Goal: Transaction & Acquisition: Register for event/course

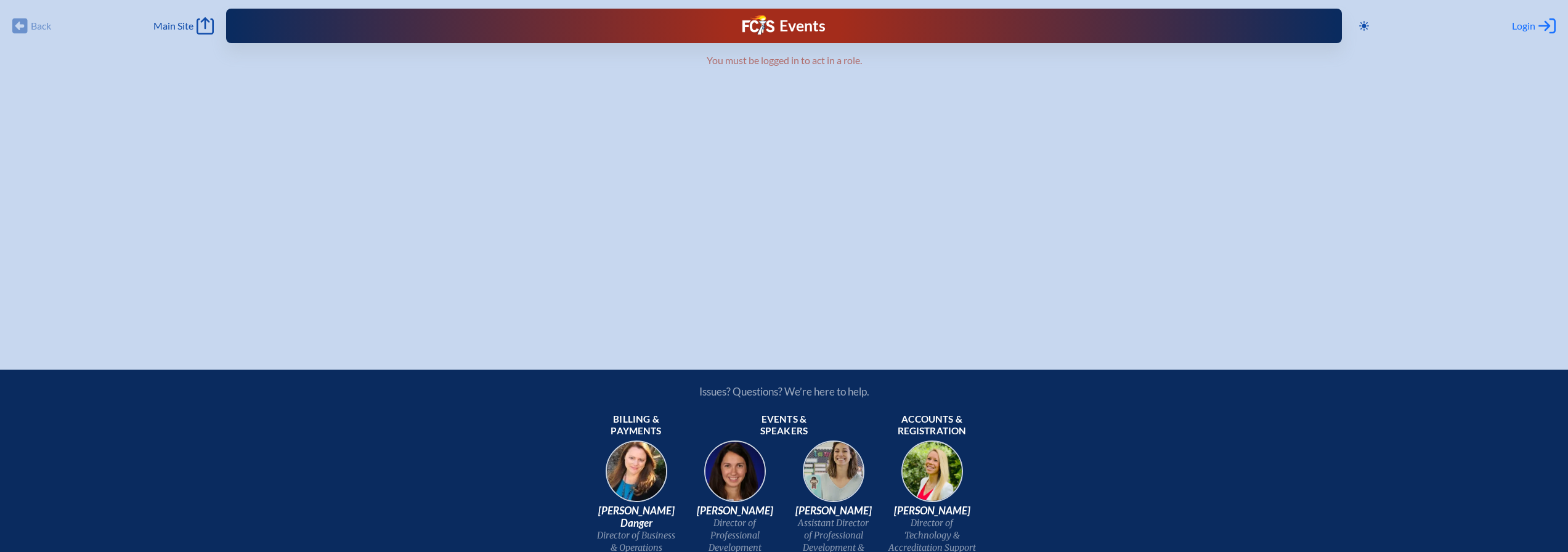
click at [1551, 21] on icon "Log in or Create Account" at bounding box center [1547, 25] width 17 height 17
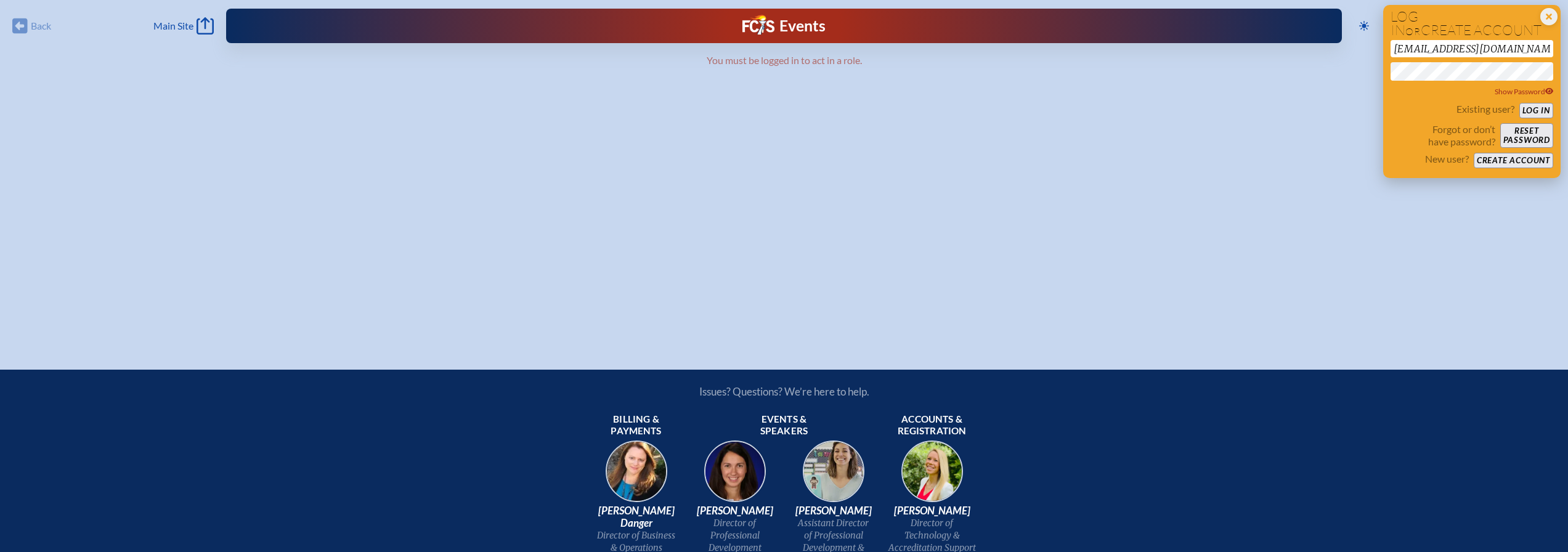
click at [1531, 105] on button "Log in" at bounding box center [1535, 110] width 34 height 16
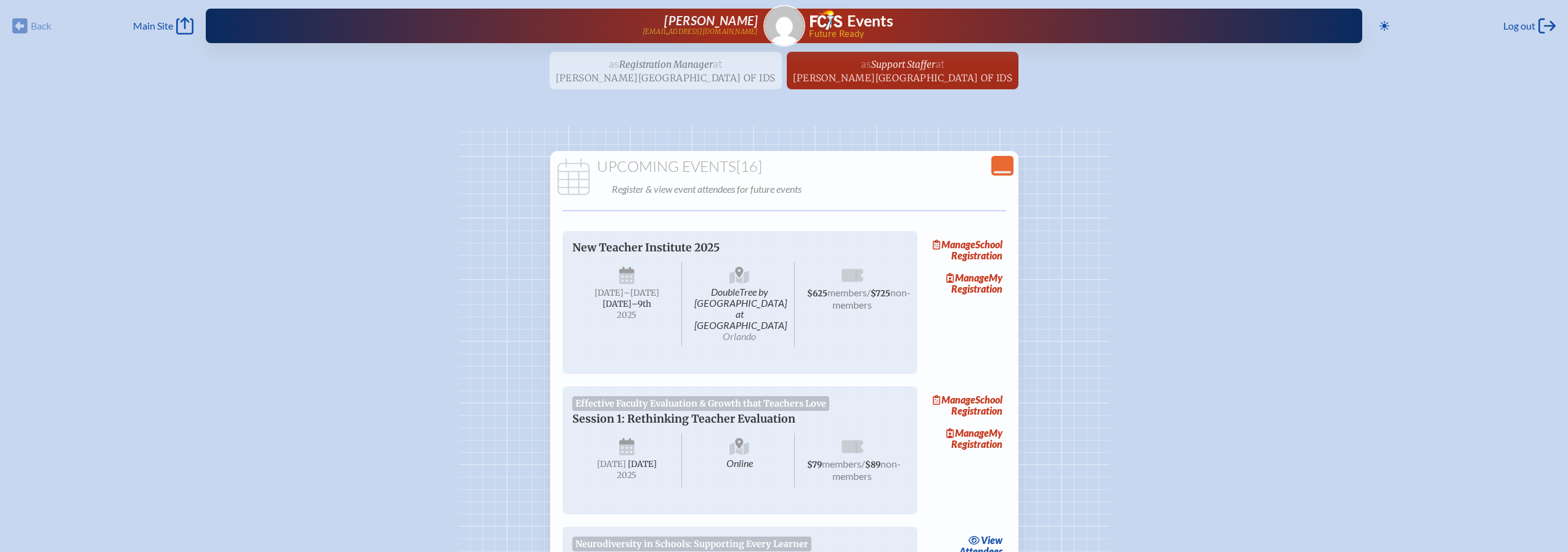
click at [659, 66] on ul "as Registration Manager at Corbett Preparatory School of IDS since September 2n…" at bounding box center [784, 74] width 1568 height 45
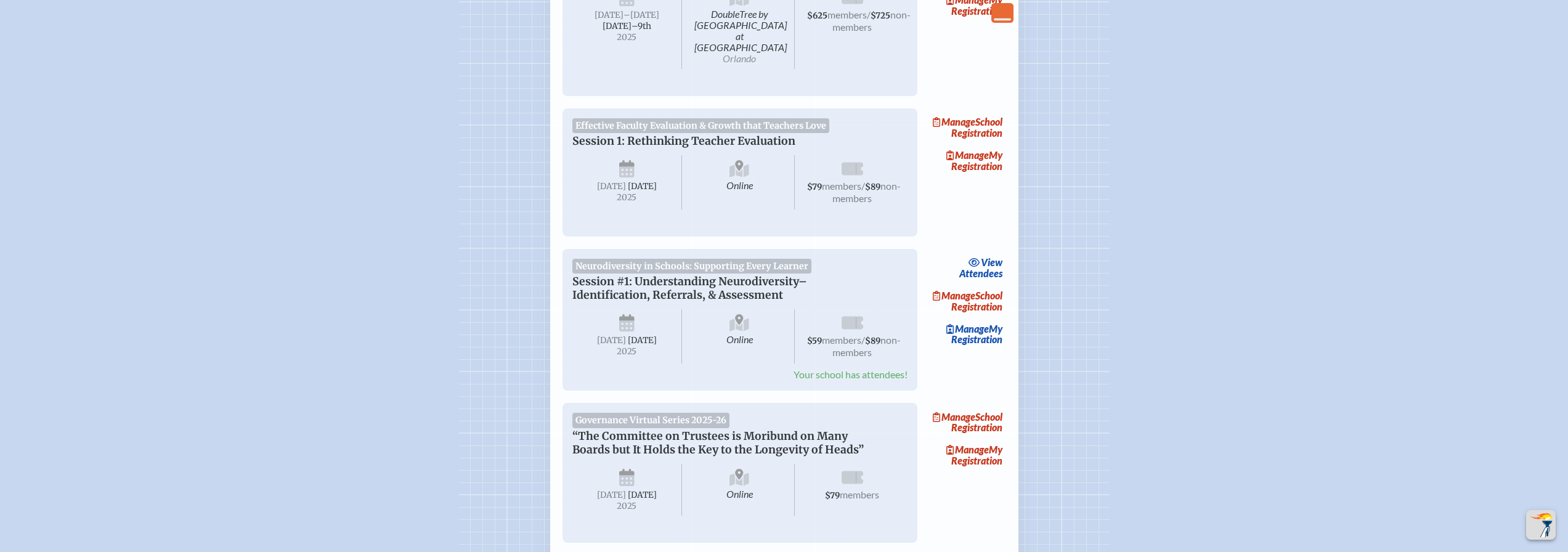
scroll to position [307, 0]
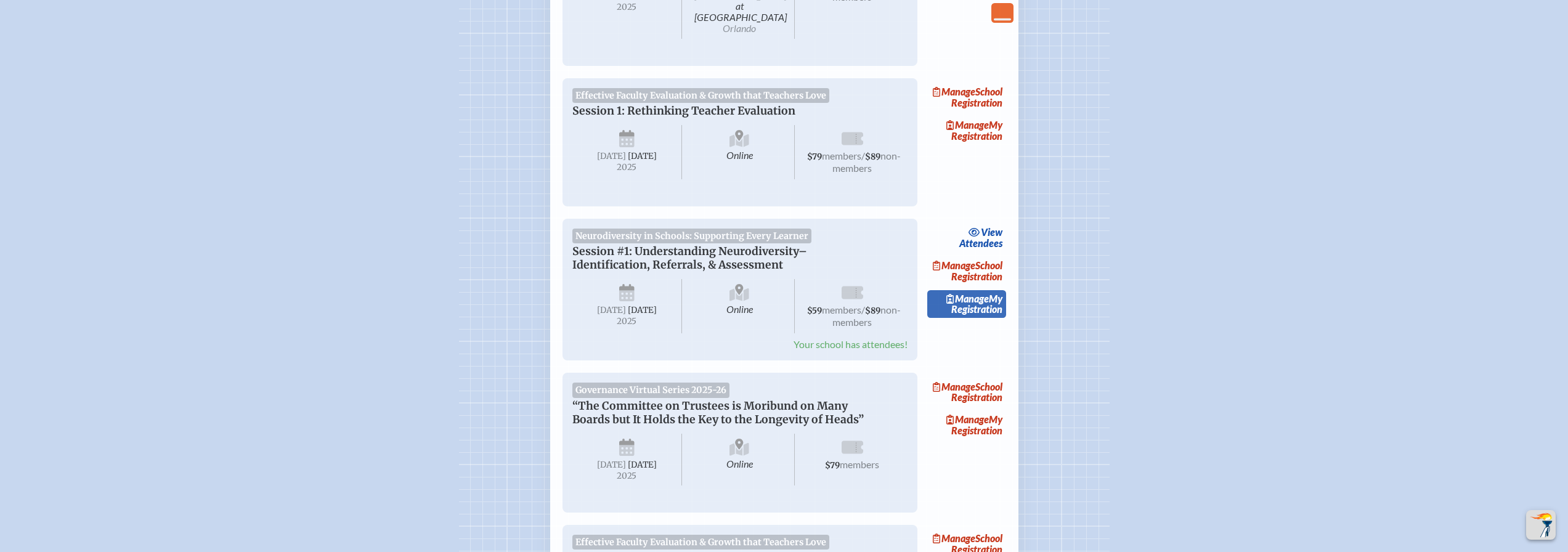
click at [973, 304] on span "Manage" at bounding box center [967, 298] width 43 height 11
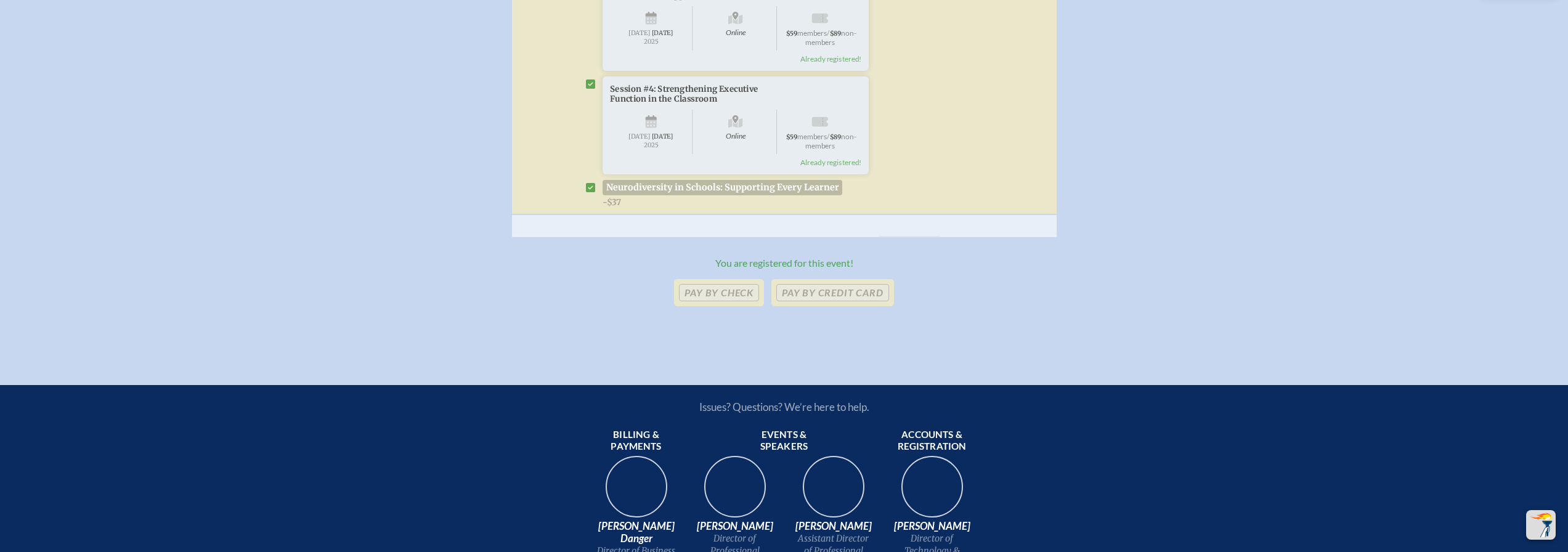
scroll to position [738, 0]
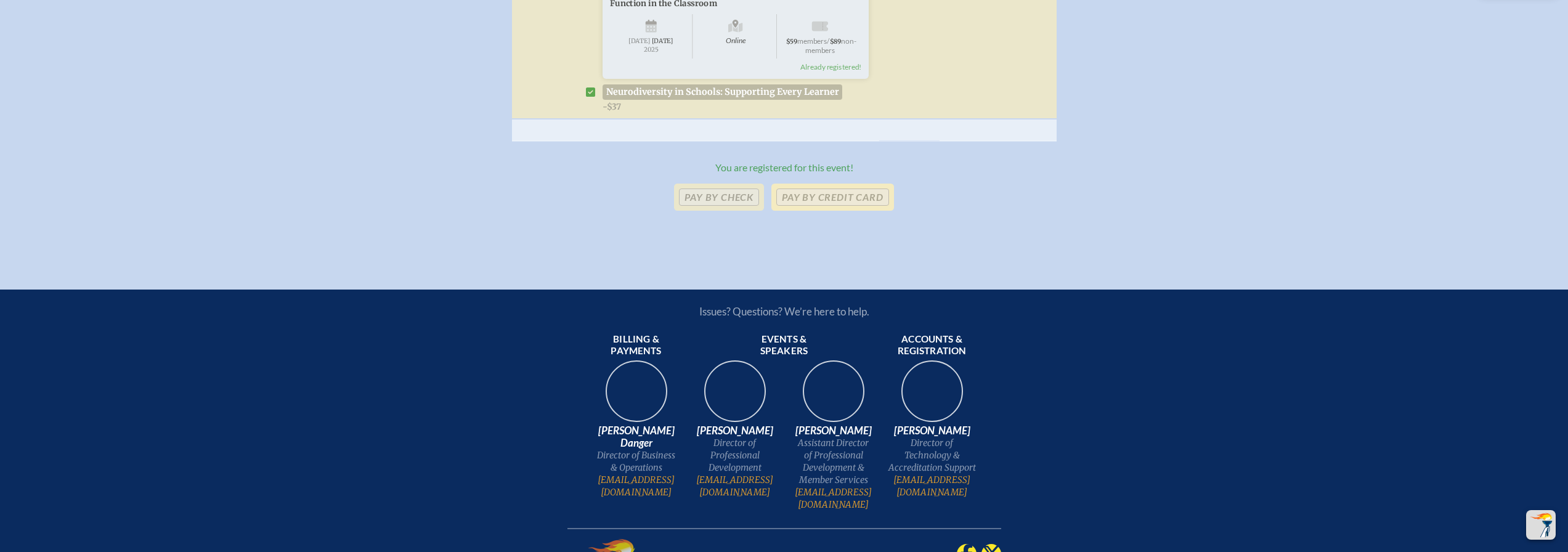
click at [817, 210] on p "Pay by Credit Card" at bounding box center [832, 196] width 122 height 27
click at [827, 210] on p "Pay by Credit Card" at bounding box center [832, 196] width 122 height 27
click at [813, 210] on p "Pay by Credit Card" at bounding box center [832, 196] width 122 height 27
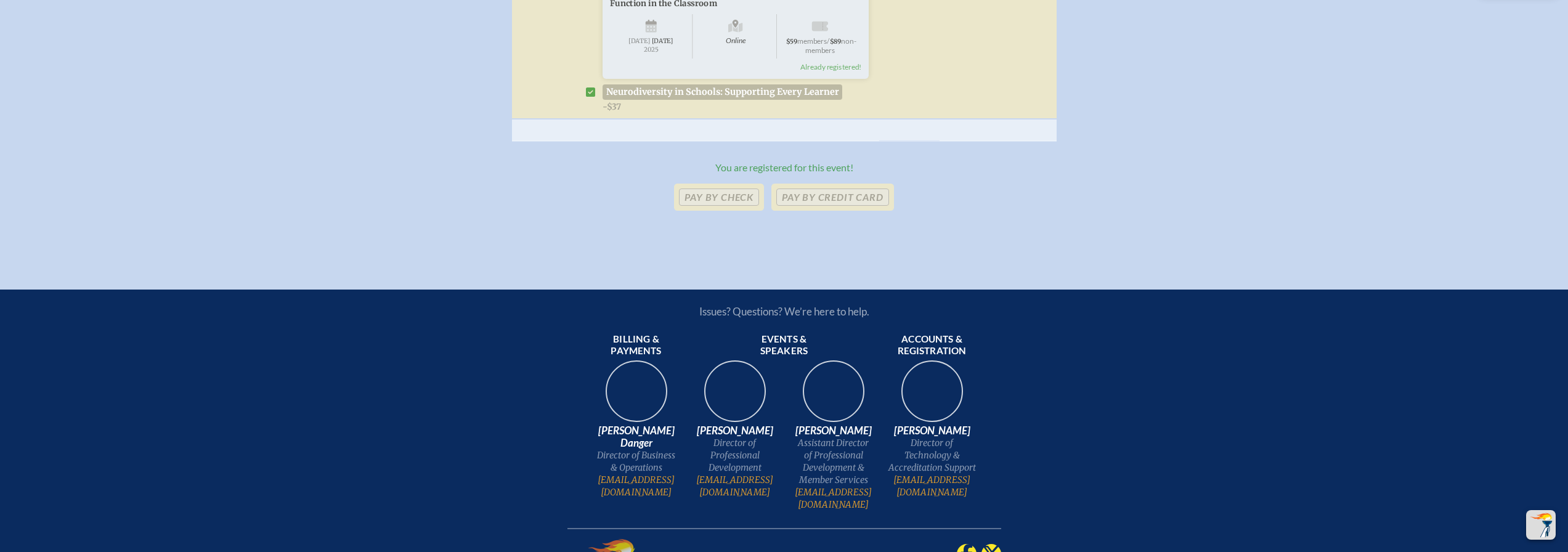
click at [827, 210] on p "Pay by Credit Card" at bounding box center [832, 196] width 122 height 27
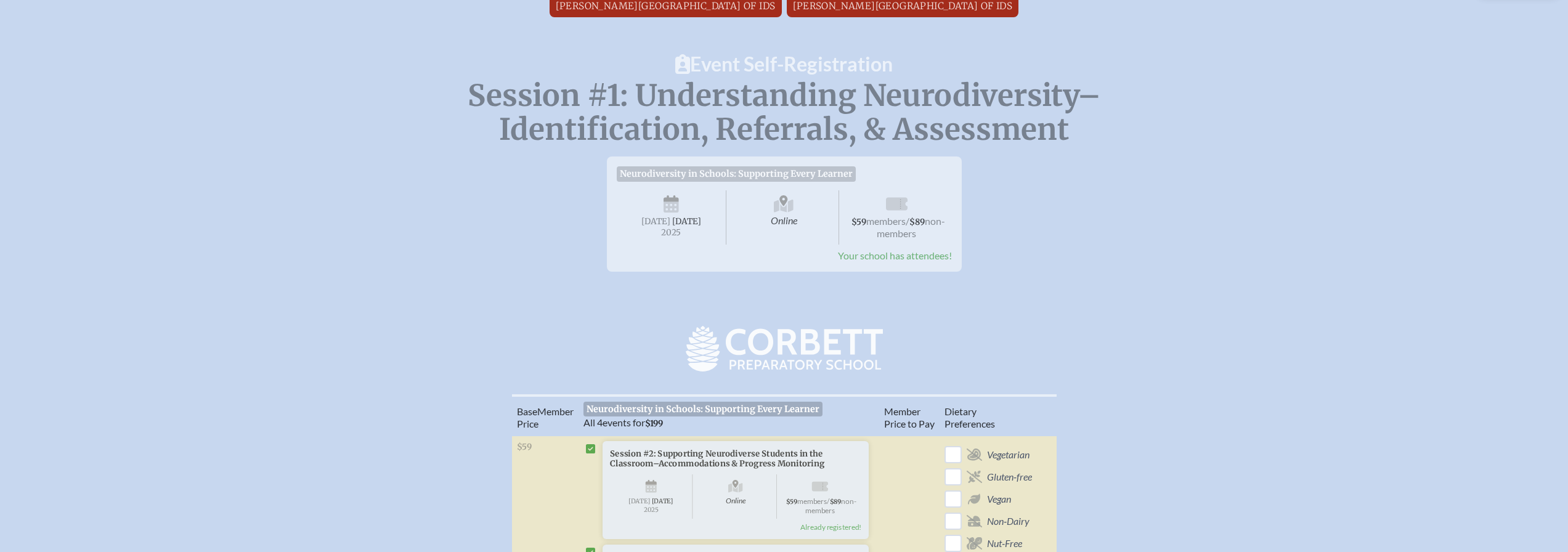
scroll to position [0, 0]
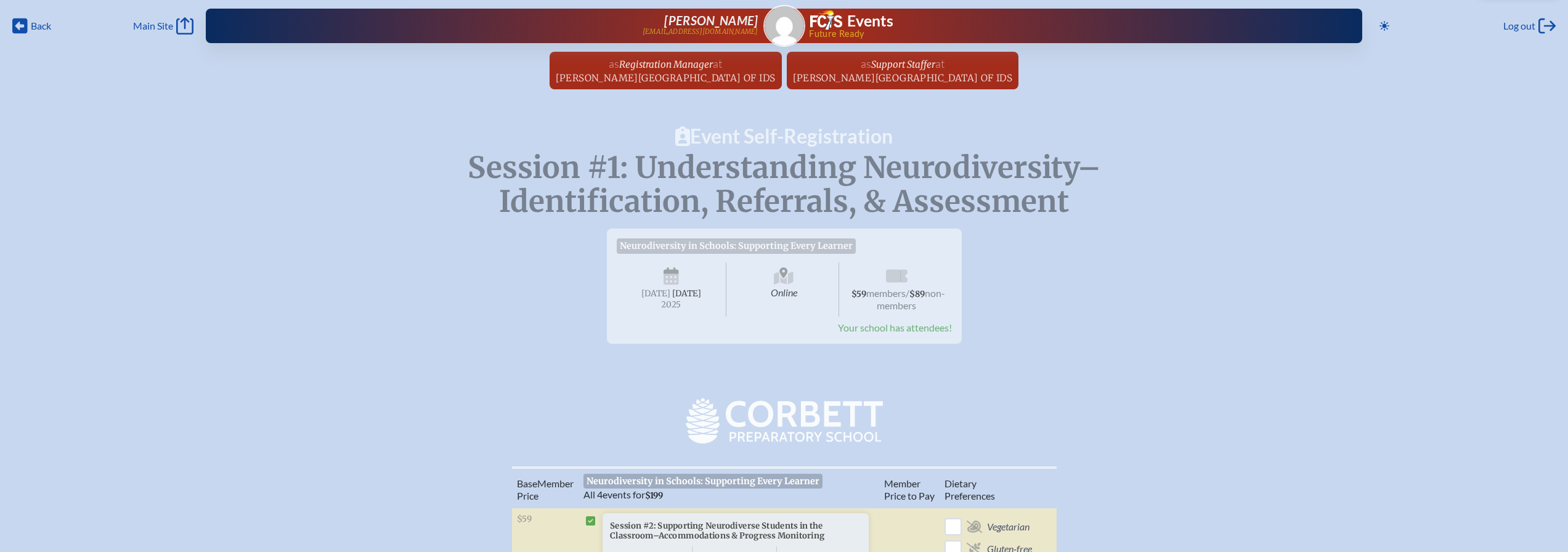
click at [1549, 16] on div "Toggle to Dark Mode Log out Log out" at bounding box center [1465, 26] width 181 height 20
click at [1543, 19] on icon at bounding box center [1547, 26] width 17 height 16
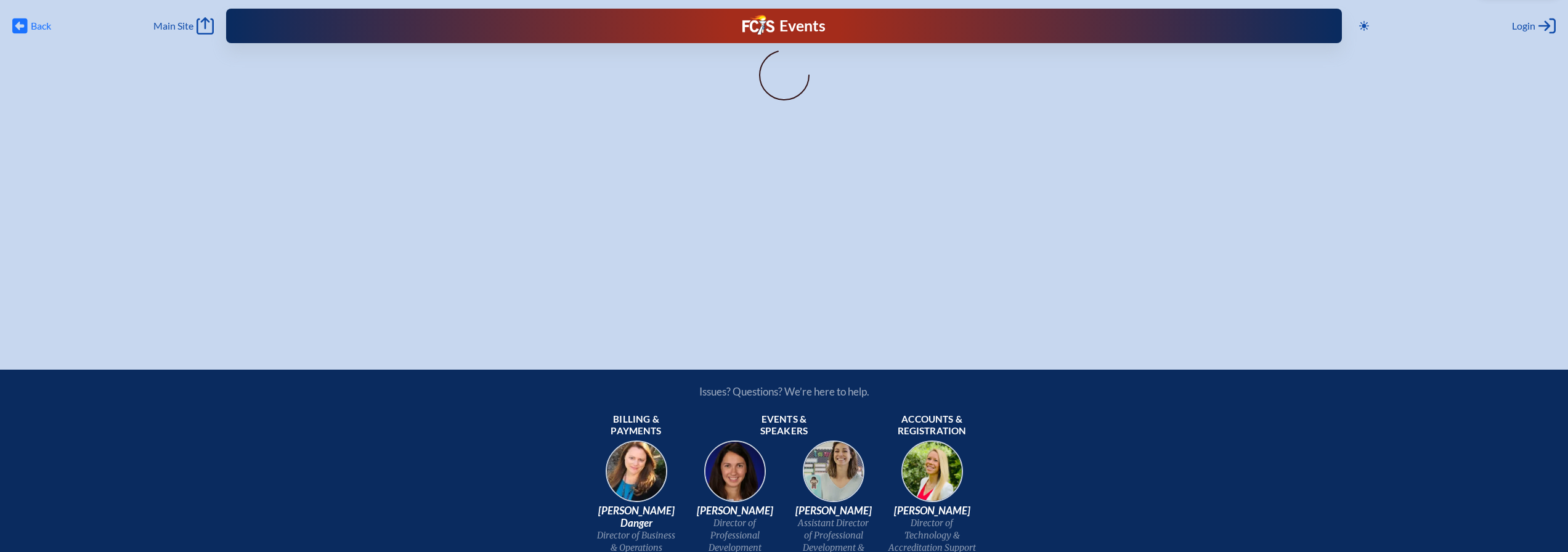
click at [13, 23] on icon at bounding box center [20, 26] width 16 height 16
click at [1526, 25] on span "Login" at bounding box center [1523, 25] width 24 height 12
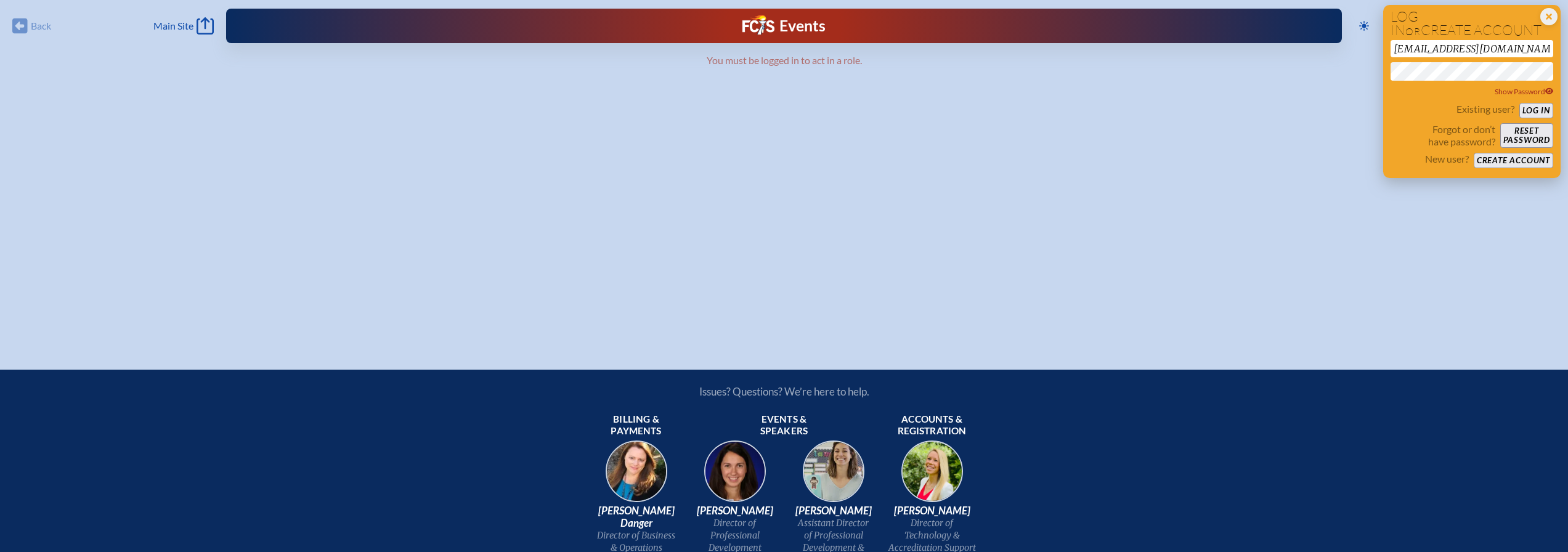
click at [1540, 106] on button "Log in" at bounding box center [1535, 110] width 34 height 16
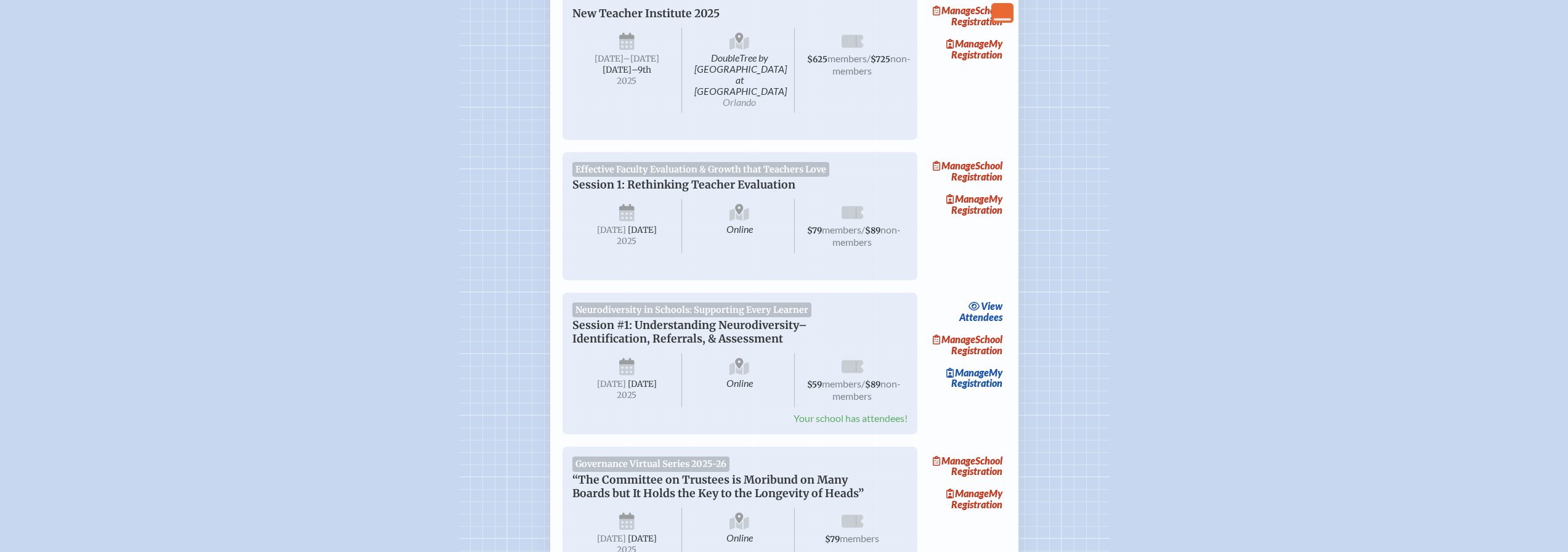
scroll to position [246, 0]
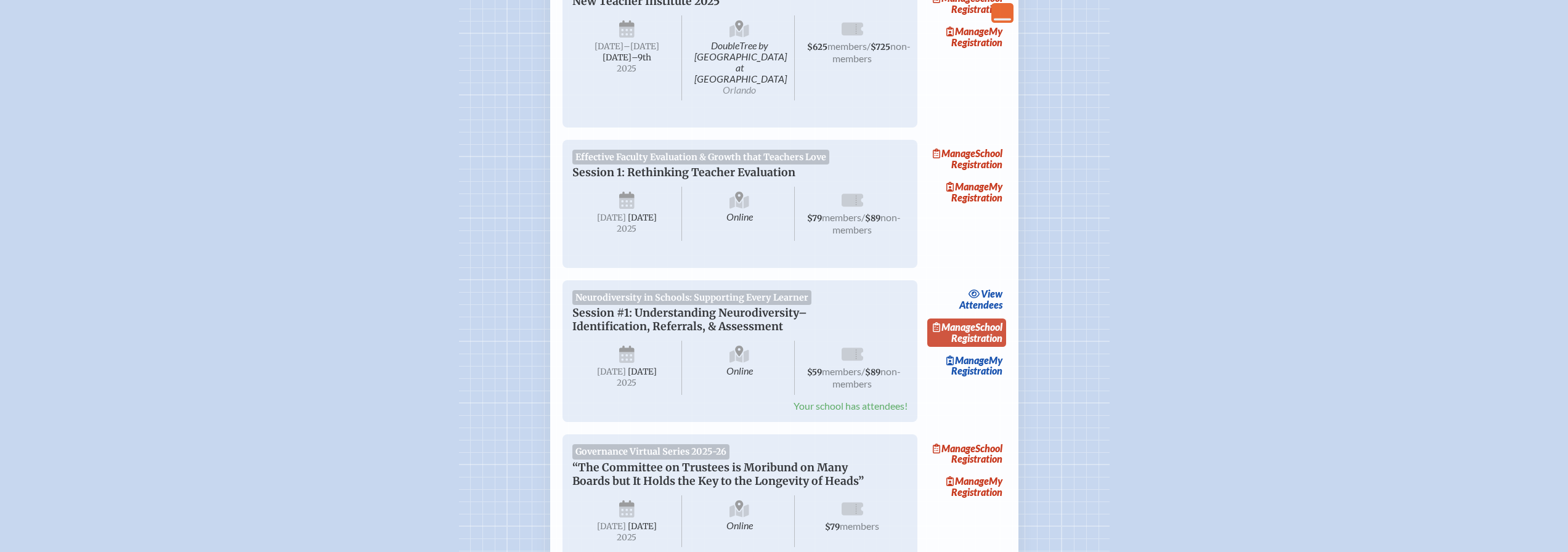
click at [990, 340] on link "Manage School Registration" at bounding box center [966, 332] width 79 height 29
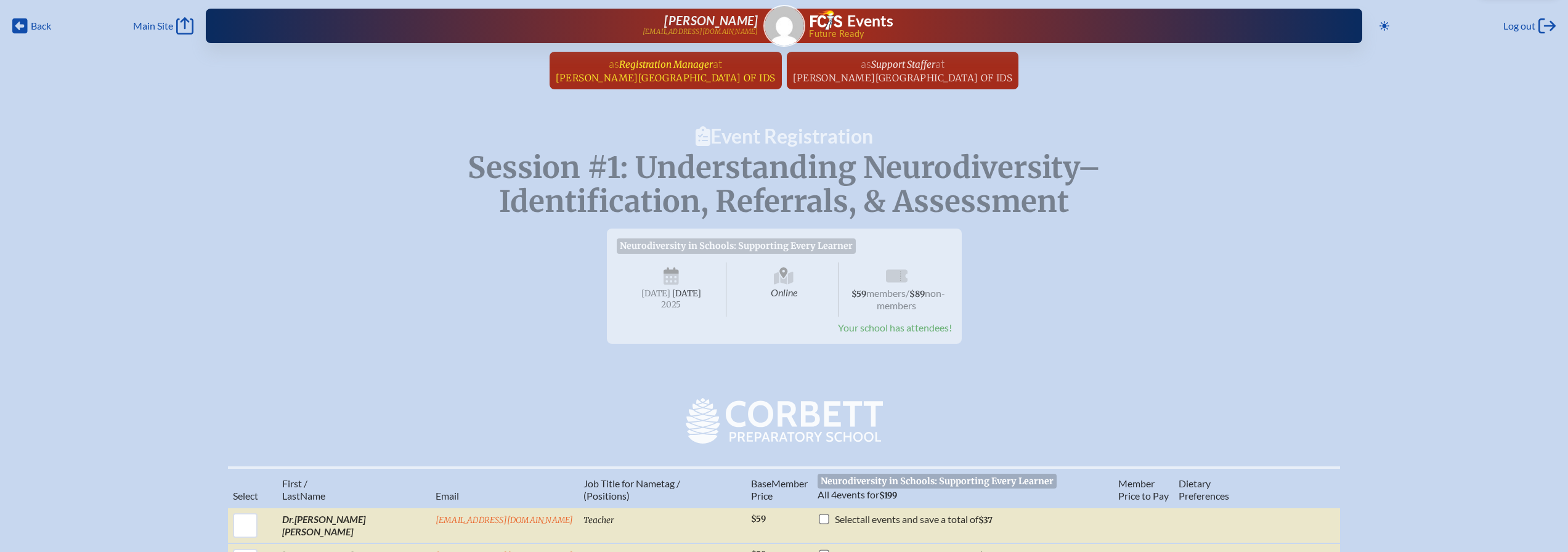
click at [687, 69] on span "Registration Manager" at bounding box center [666, 65] width 93 height 11
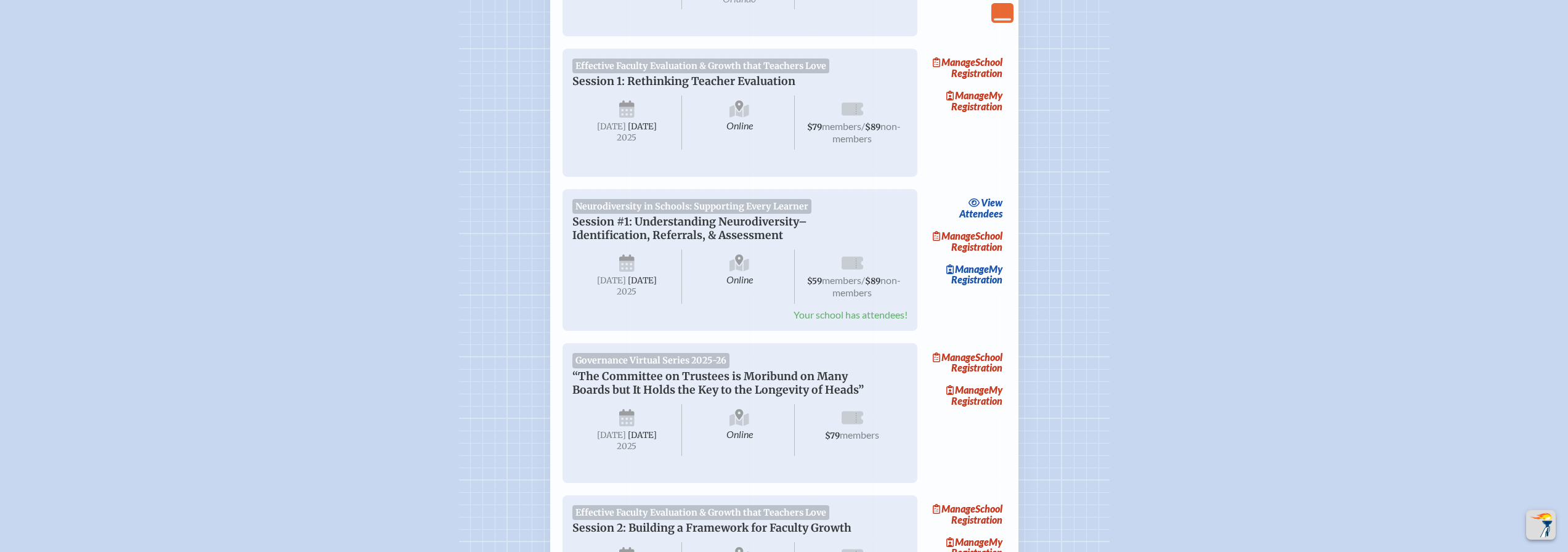
scroll to position [370, 0]
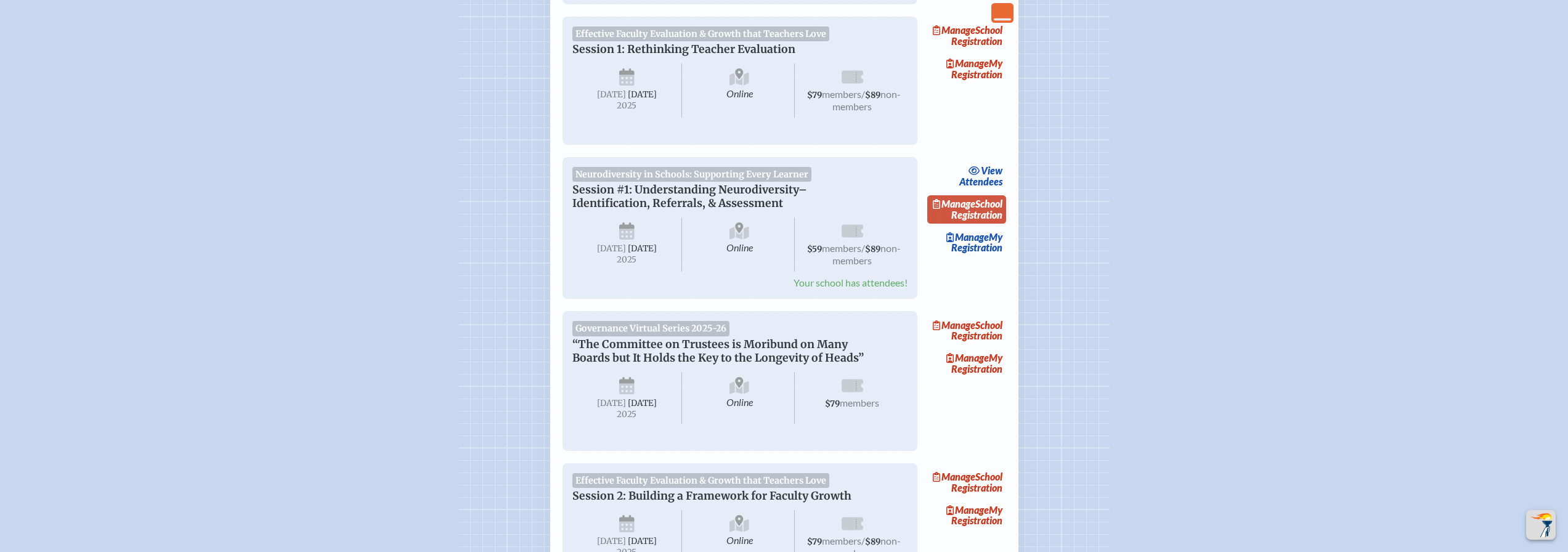
click at [985, 213] on link "Manage School Registration" at bounding box center [966, 209] width 79 height 29
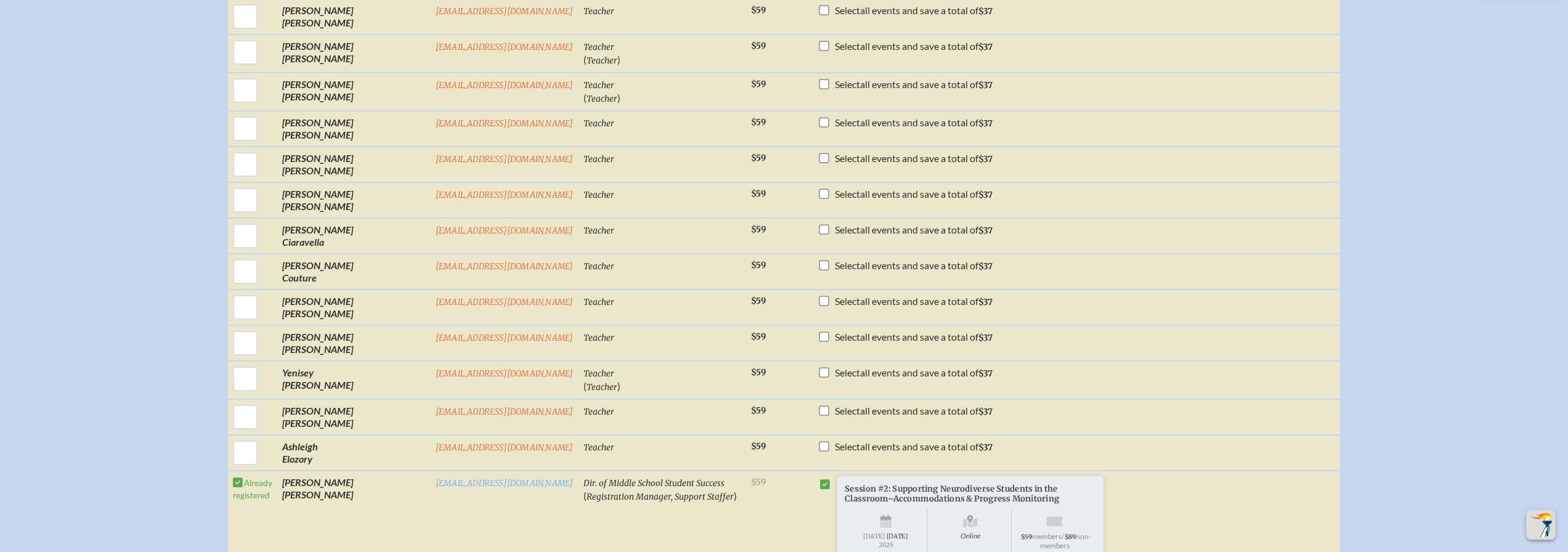
scroll to position [801, 0]
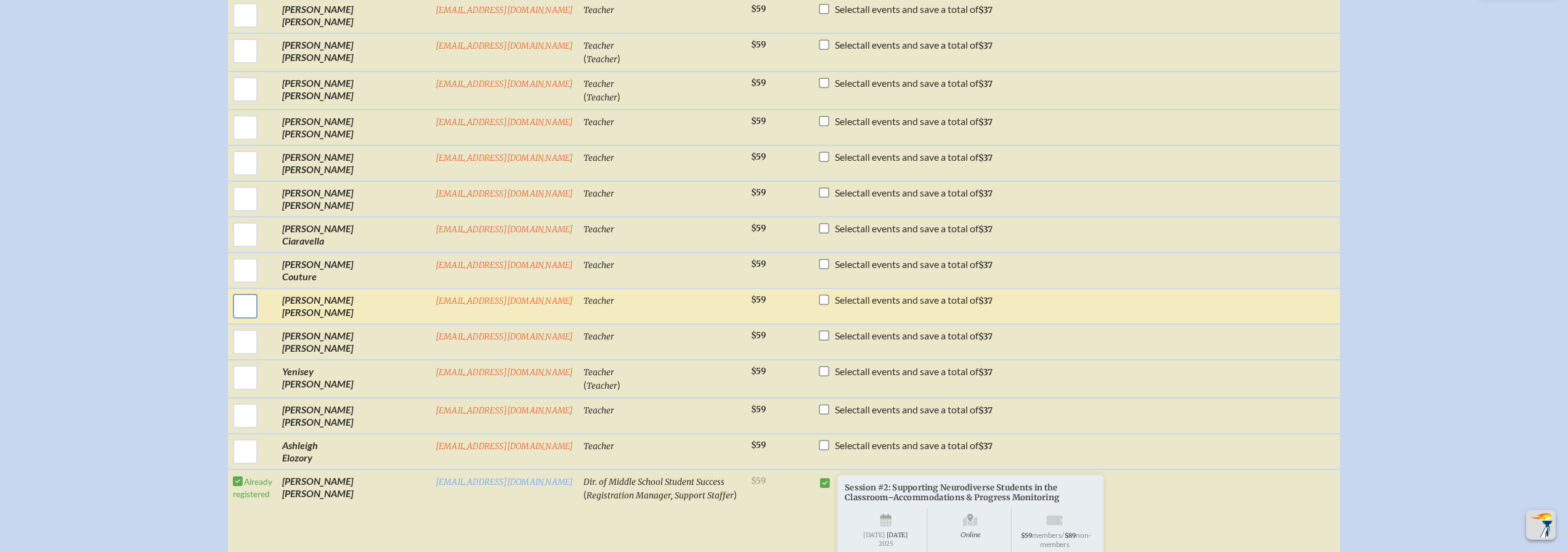
click at [260, 312] on input "checkbox" at bounding box center [246, 306] width 31 height 31
checkbox input "true"
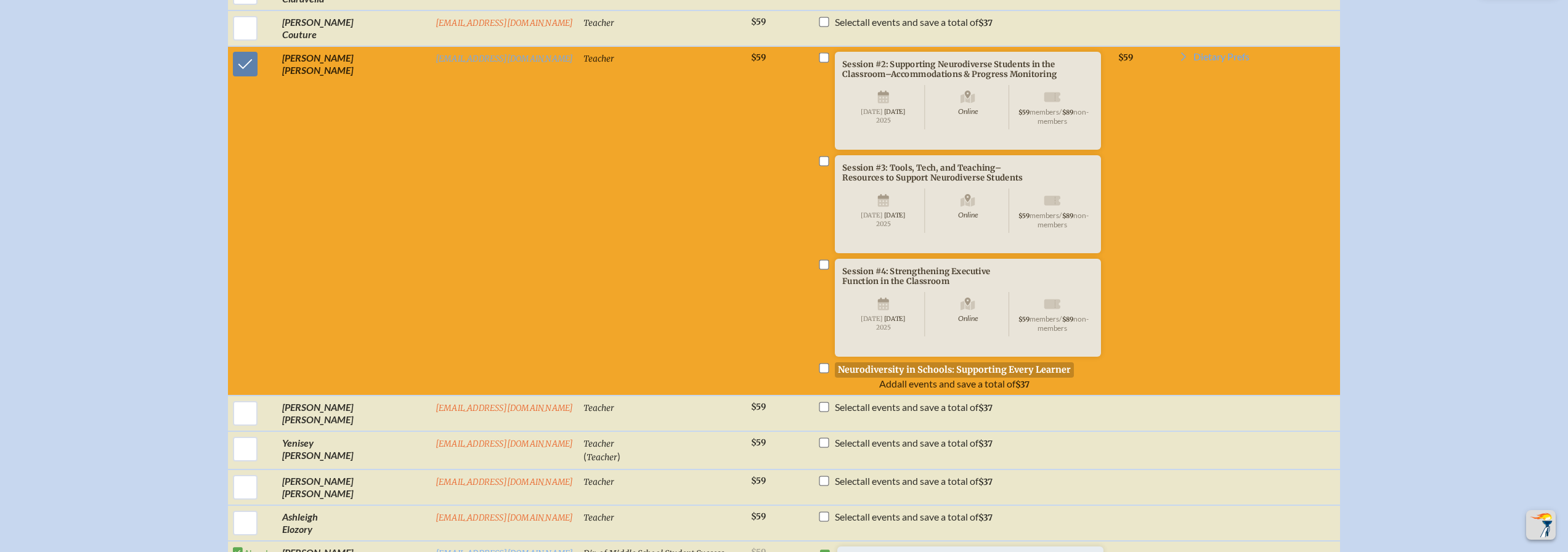
scroll to position [1047, 0]
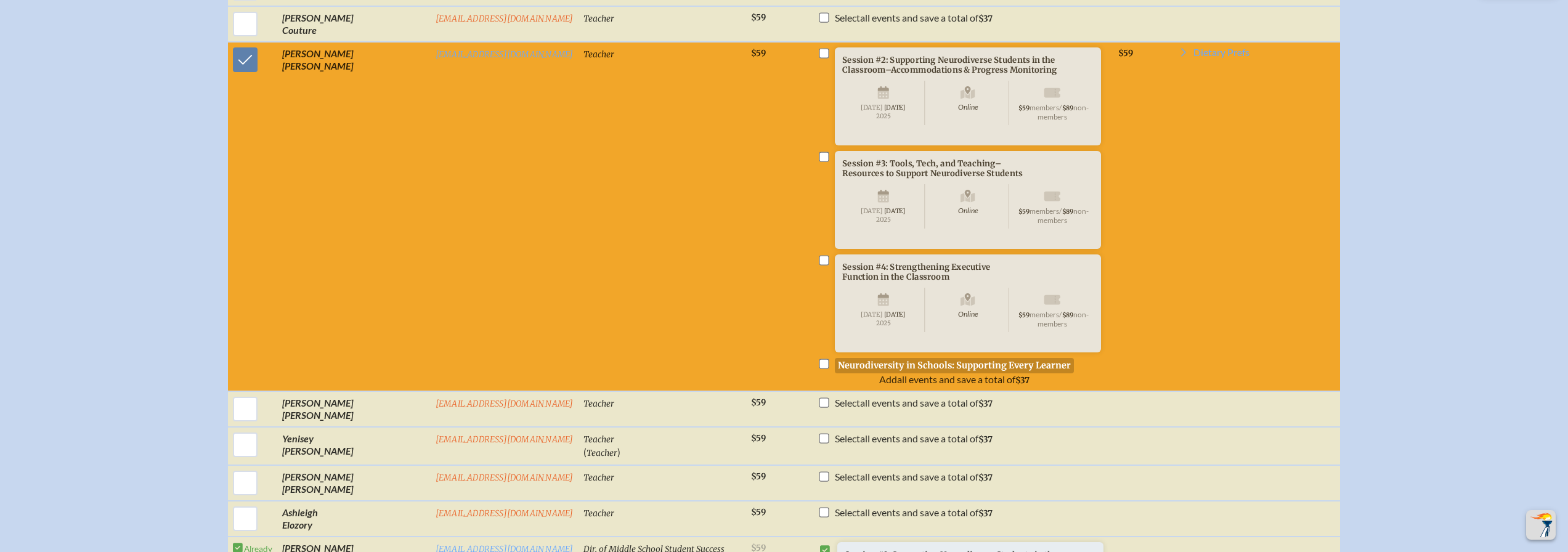
click at [818, 59] on input "checkbox" at bounding box center [823, 53] width 10 height 10
checkbox input "true"
click at [818, 162] on input "checkbox" at bounding box center [823, 157] width 10 height 10
checkbox input "true"
click at [818, 265] on input "checkbox" at bounding box center [823, 260] width 10 height 10
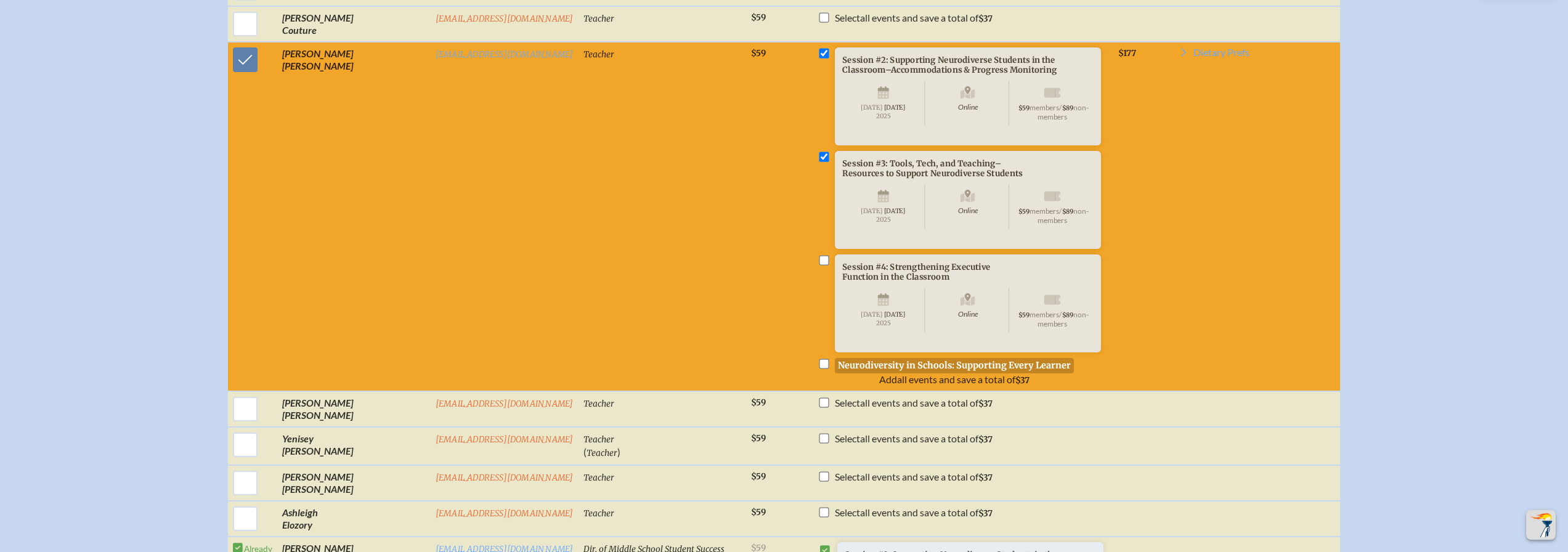
checkbox input "true"
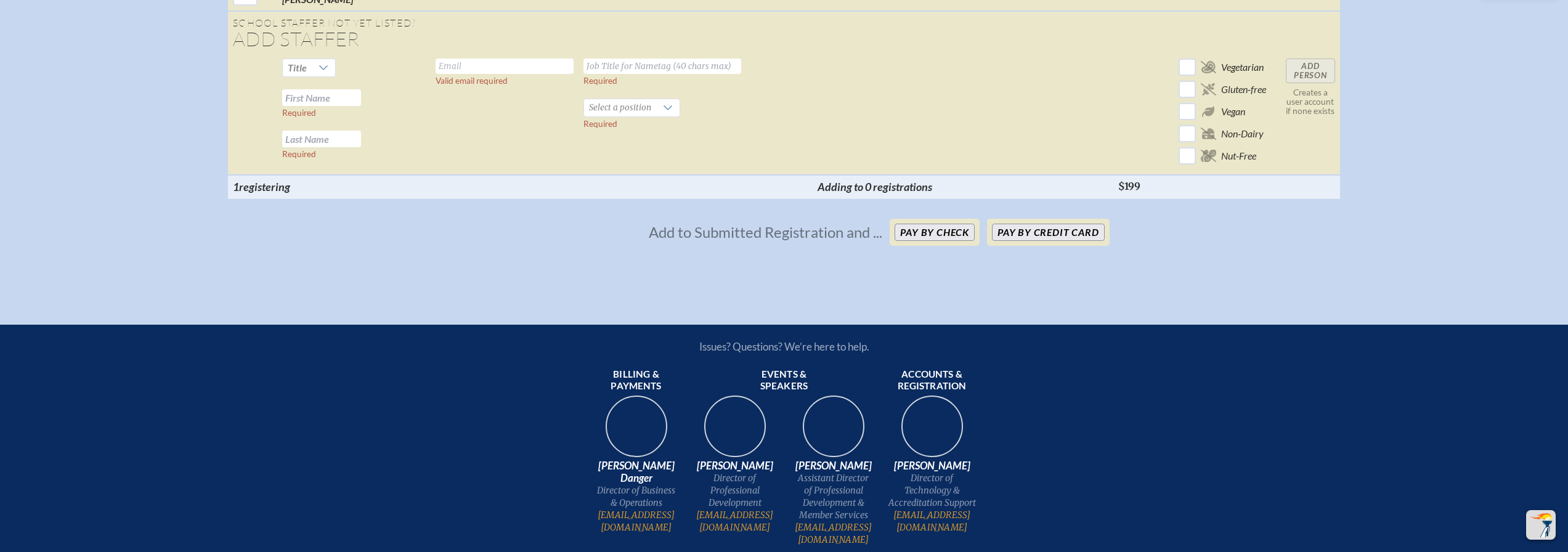
scroll to position [3879, 0]
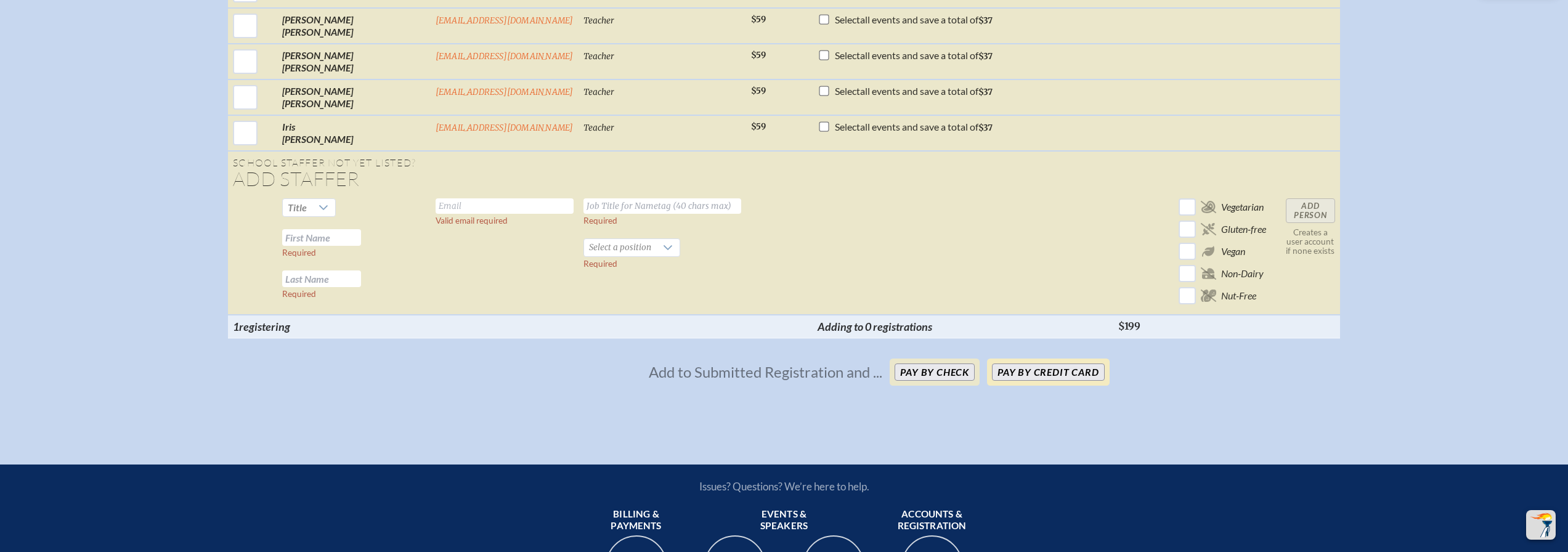
click at [1038, 380] on button "Pay by Credit Card" at bounding box center [1048, 371] width 112 height 17
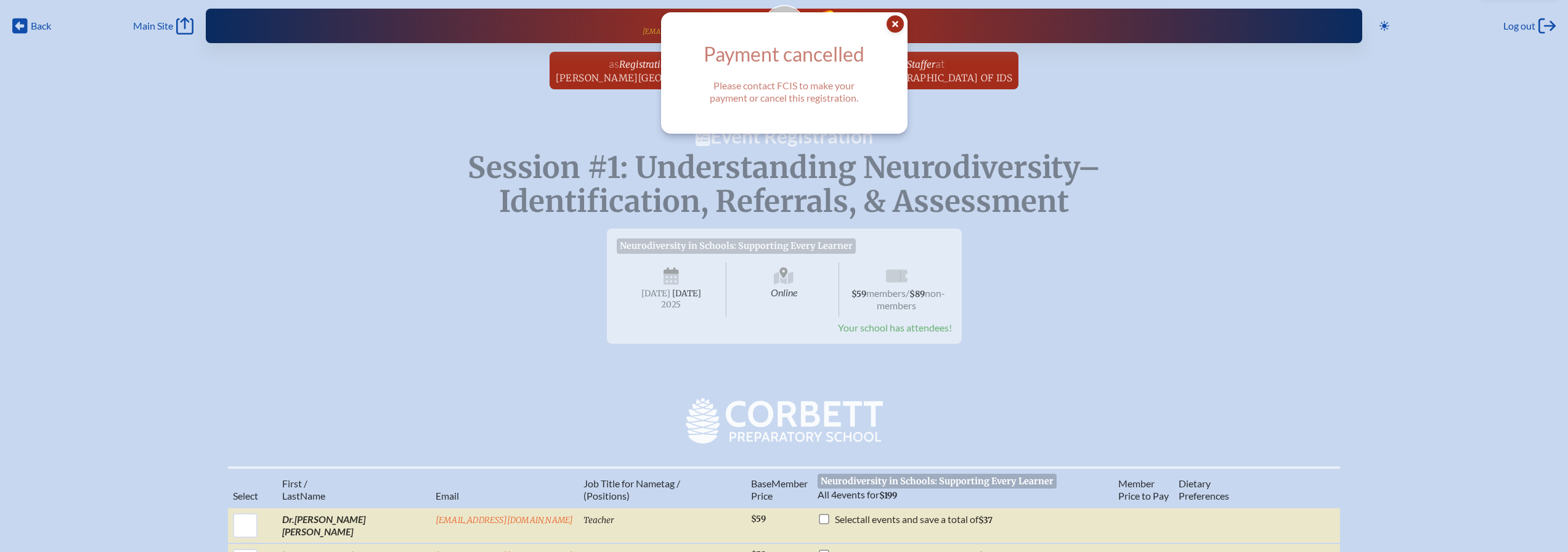
click at [899, 22] on icon "Close Popup" at bounding box center [894, 24] width 17 height 17
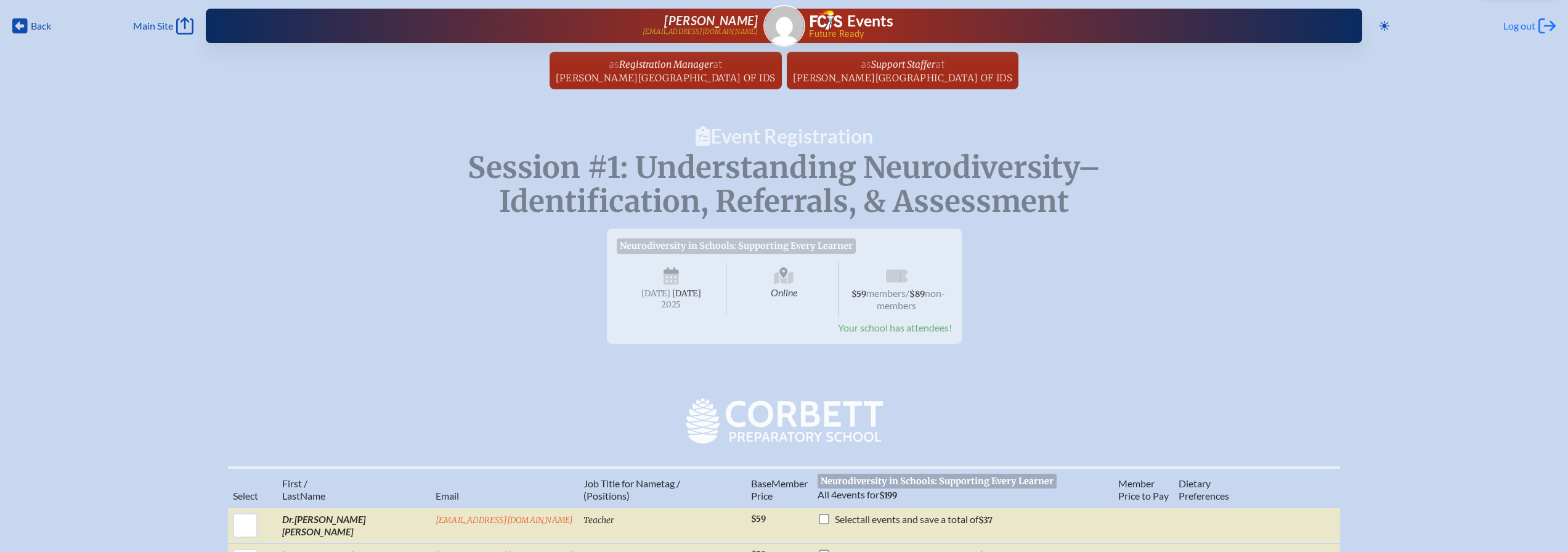
click at [1538, 20] on div "Log out Log out" at bounding box center [1530, 25] width 52 height 17
